Goal: Task Accomplishment & Management: Complete application form

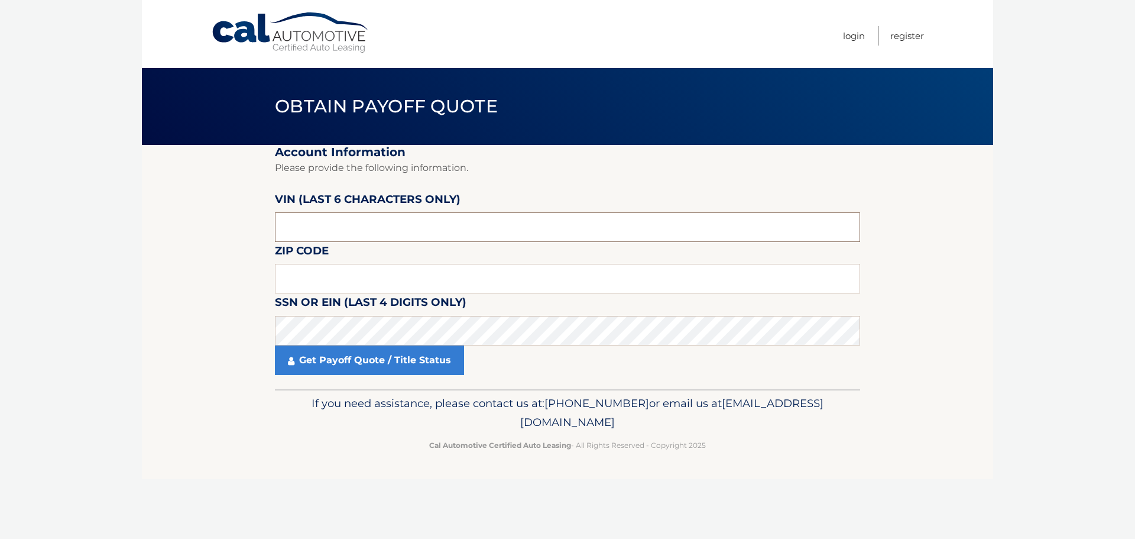
click at [349, 233] on input "text" at bounding box center [567, 227] width 585 height 30
type input "532900"
click at [371, 281] on input "text" at bounding box center [567, 279] width 585 height 30
type input "19053"
click at [382, 309] on label "SSN or EIN (last 4 digits only)" at bounding box center [371, 304] width 192 height 22
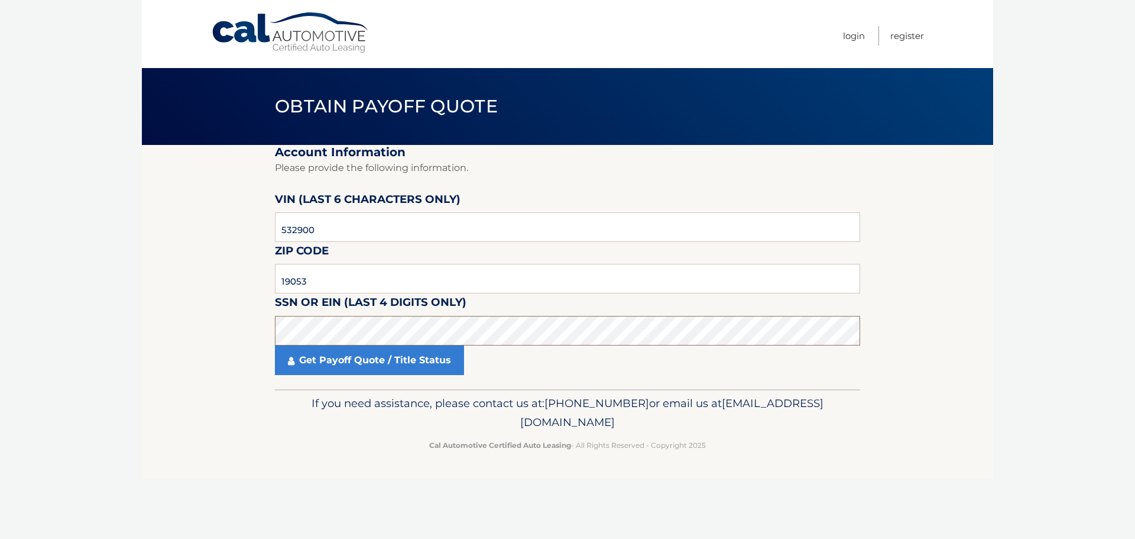
click button "For Originating Dealer" at bounding box center [0, 0] width 0 height 0
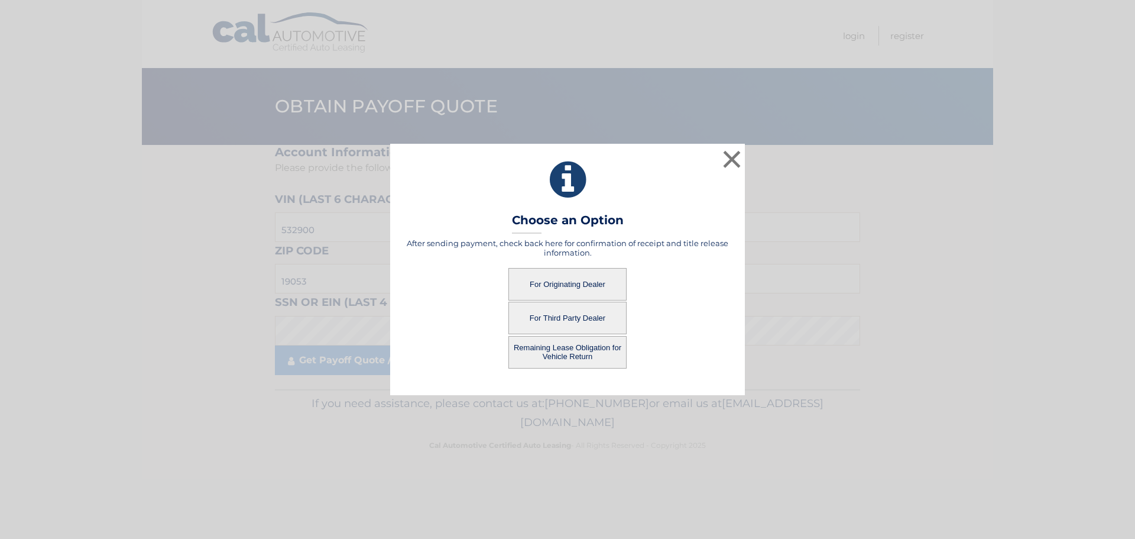
click at [588, 281] on button "For Originating Dealer" at bounding box center [568, 284] width 118 height 33
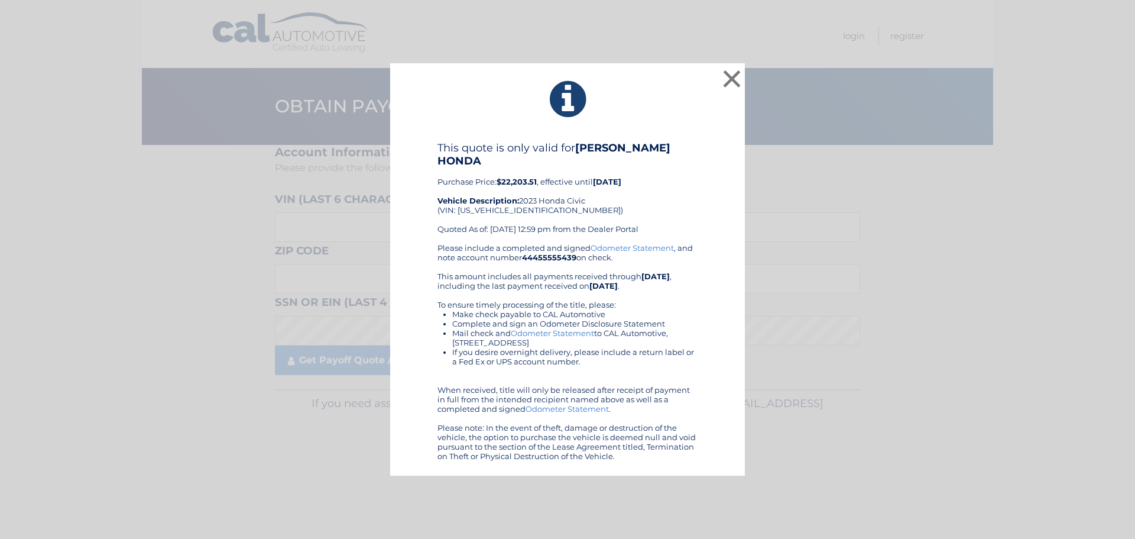
click at [583, 190] on div "This quote is only valid for [PERSON_NAME] HONDA Purchase Price: $22,203.51 , e…" at bounding box center [568, 192] width 260 height 102
click at [732, 90] on button "×" at bounding box center [732, 79] width 24 height 24
